Goal: Check status

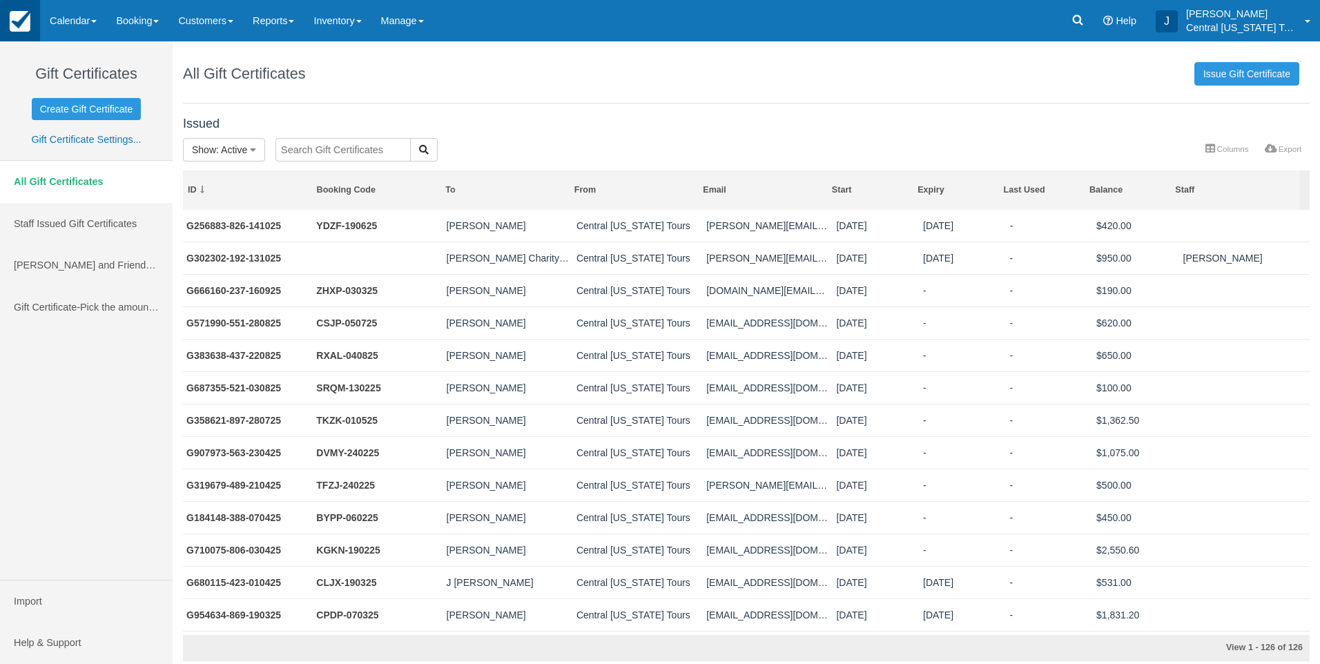
click at [17, 27] on img at bounding box center [20, 21] width 21 height 21
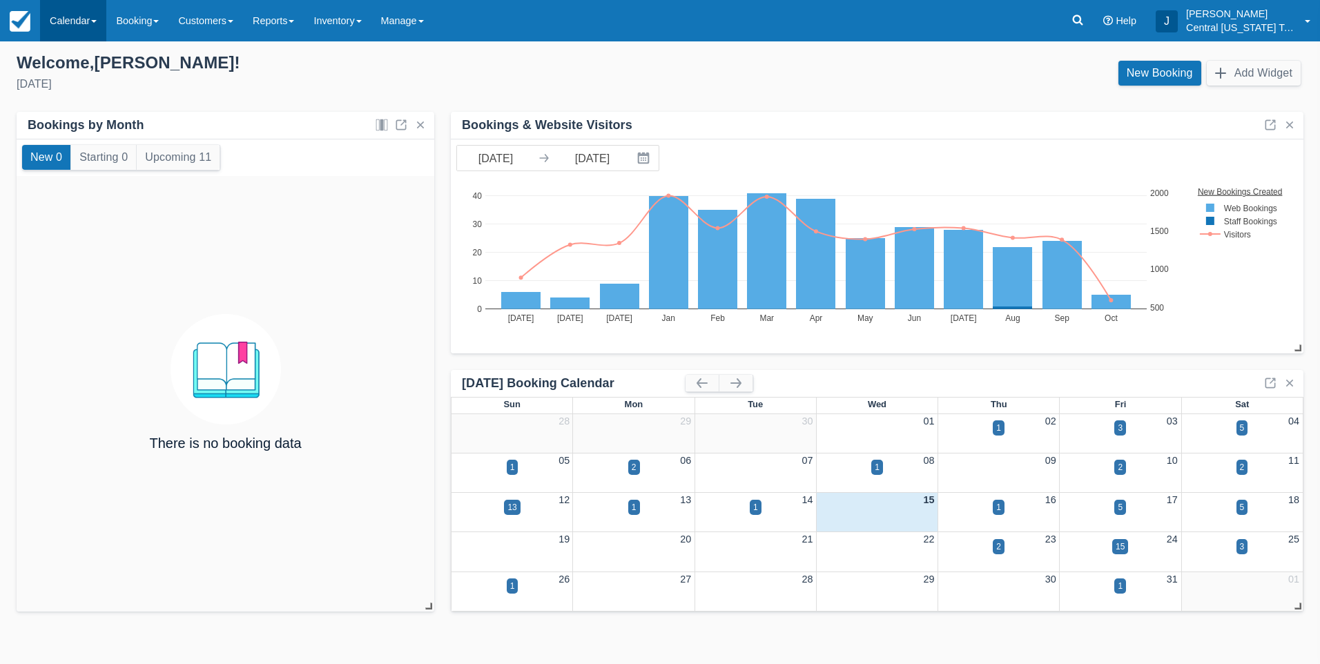
click at [80, 27] on link "Calendar" at bounding box center [73, 20] width 66 height 41
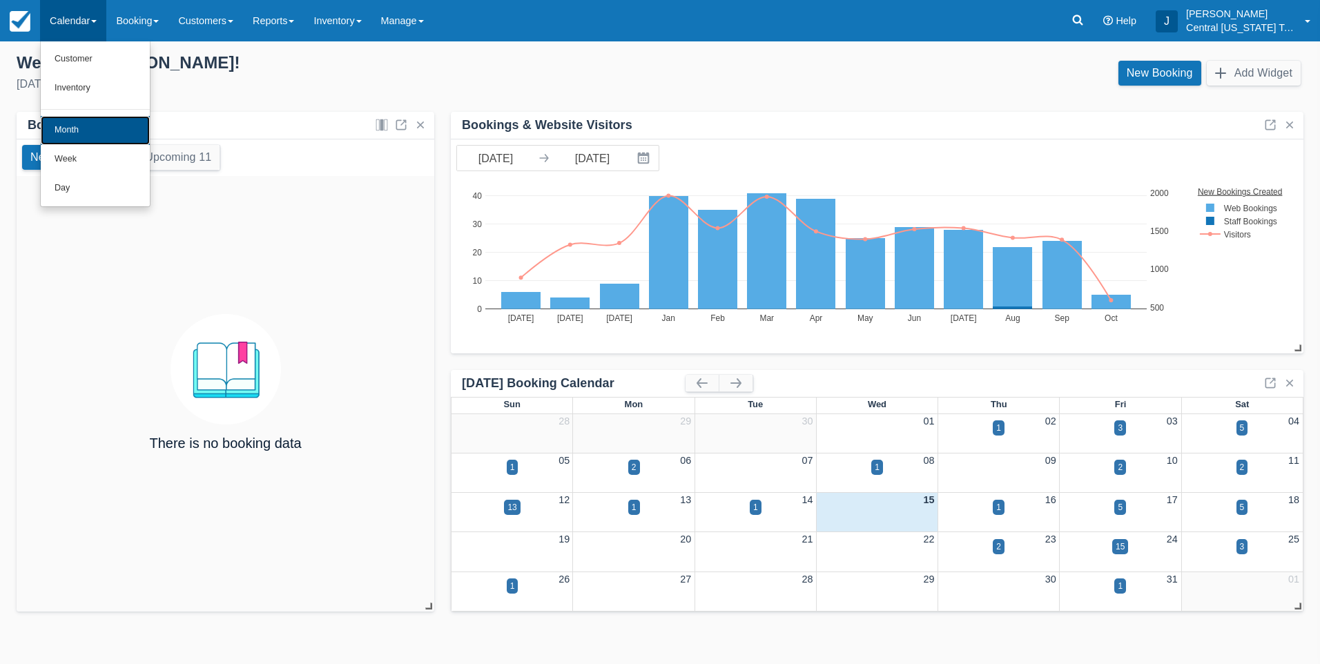
click at [81, 130] on link "Month" at bounding box center [95, 130] width 109 height 29
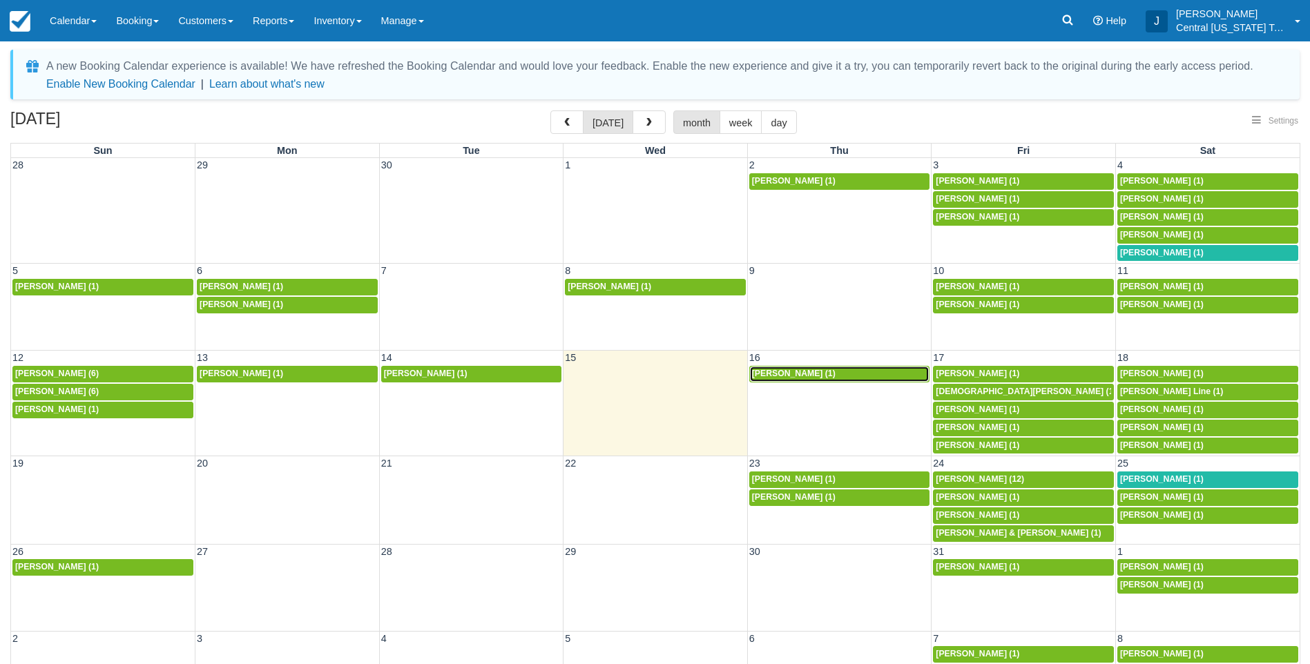
click at [793, 373] on span "[PERSON_NAME] (1)" at bounding box center [794, 374] width 84 height 10
